Goal: Task Accomplishment & Management: Use online tool/utility

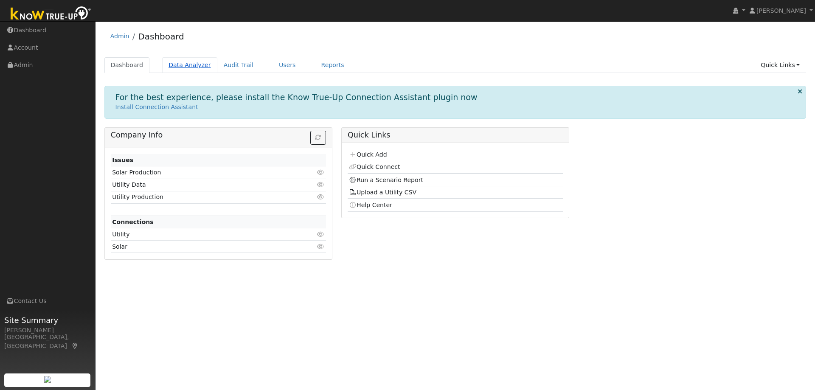
click at [180, 62] on link "Data Analyzer" at bounding box center [189, 65] width 55 height 16
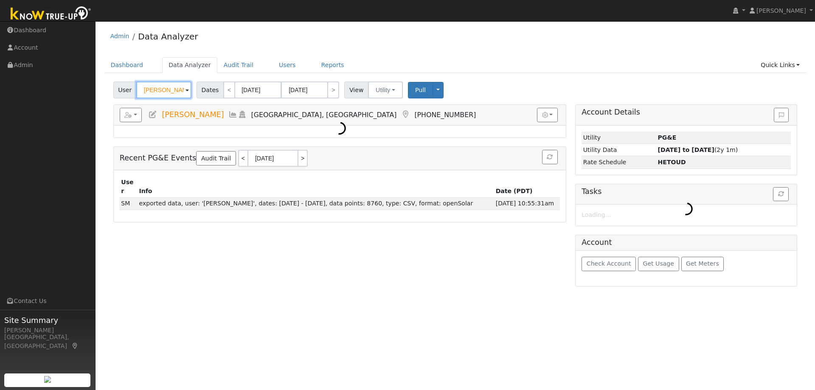
click at [163, 90] on input "[PERSON_NAME]" at bounding box center [163, 89] width 55 height 17
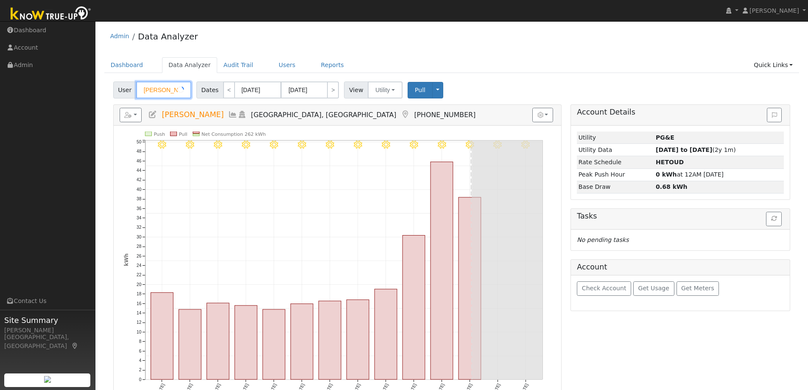
click at [163, 90] on input "[PERSON_NAME]" at bounding box center [163, 89] width 55 height 17
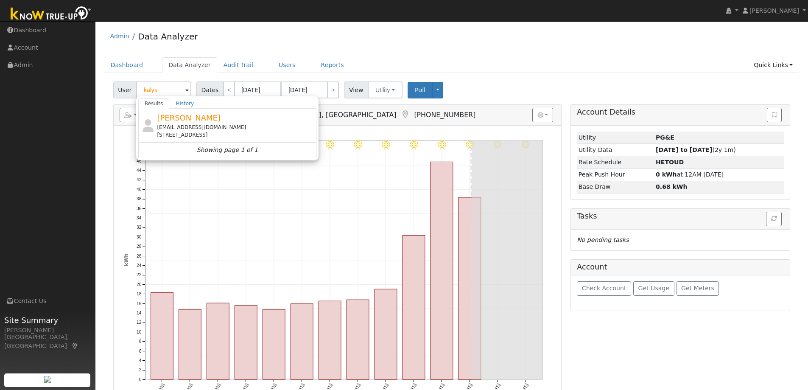
click at [198, 118] on span "[PERSON_NAME]" at bounding box center [189, 117] width 64 height 9
type input "[PERSON_NAME]"
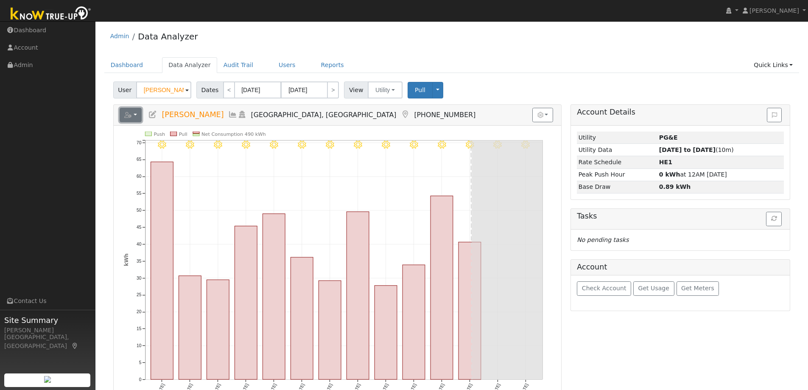
click at [134, 110] on button "button" at bounding box center [131, 115] width 22 height 14
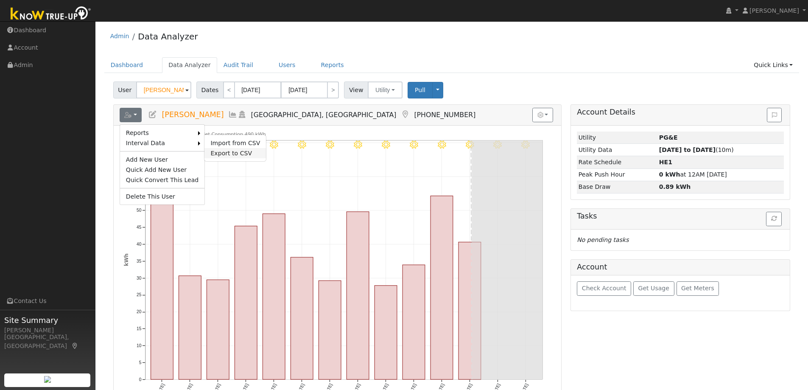
click at [213, 154] on link "Export to CSV" at bounding box center [236, 153] width 62 height 10
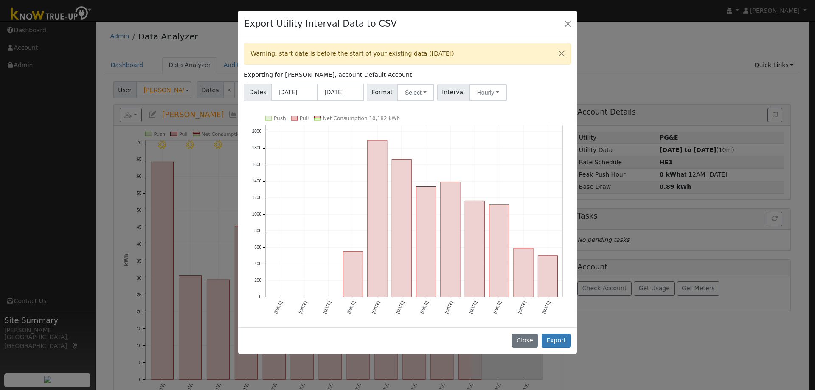
click at [447, 90] on span "Interval" at bounding box center [453, 92] width 33 height 17
click at [430, 91] on div "Format Select Generic PG&E SCE SDGE Aurora Energy Toolbase OpenSolar Solargraf" at bounding box center [400, 92] width 70 height 17
click at [417, 91] on button "Select" at bounding box center [415, 92] width 37 height 17
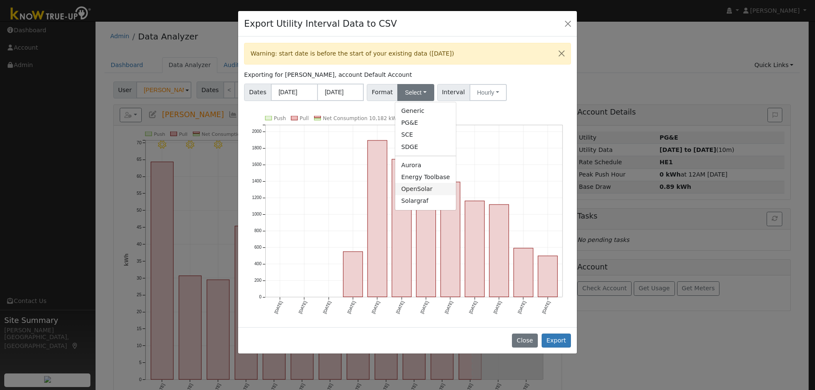
click at [423, 188] on link "OpenSolar" at bounding box center [425, 189] width 61 height 12
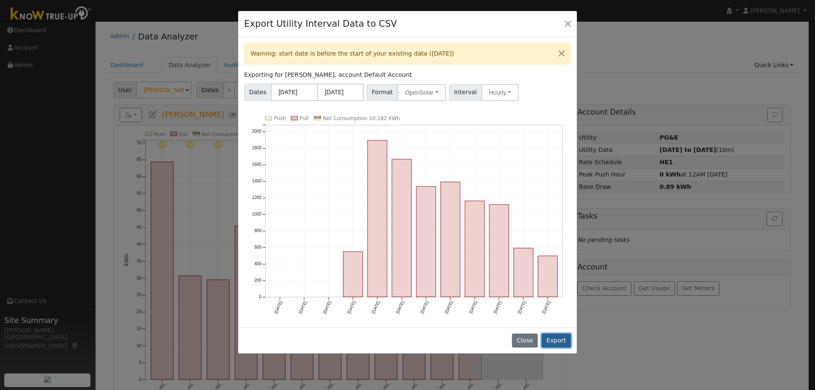
click at [561, 336] on button "Export" at bounding box center [555, 340] width 29 height 14
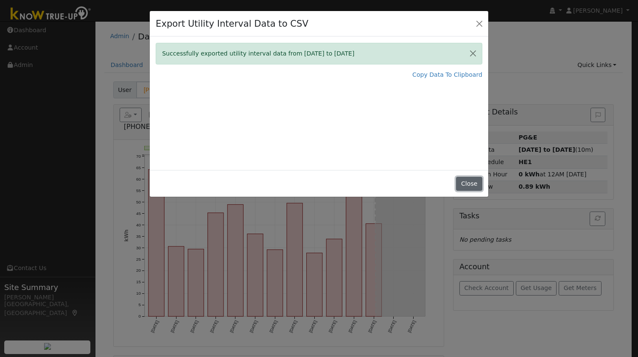
click at [468, 182] on button "Close" at bounding box center [469, 184] width 26 height 14
